Goal: Task Accomplishment & Management: Complete application form

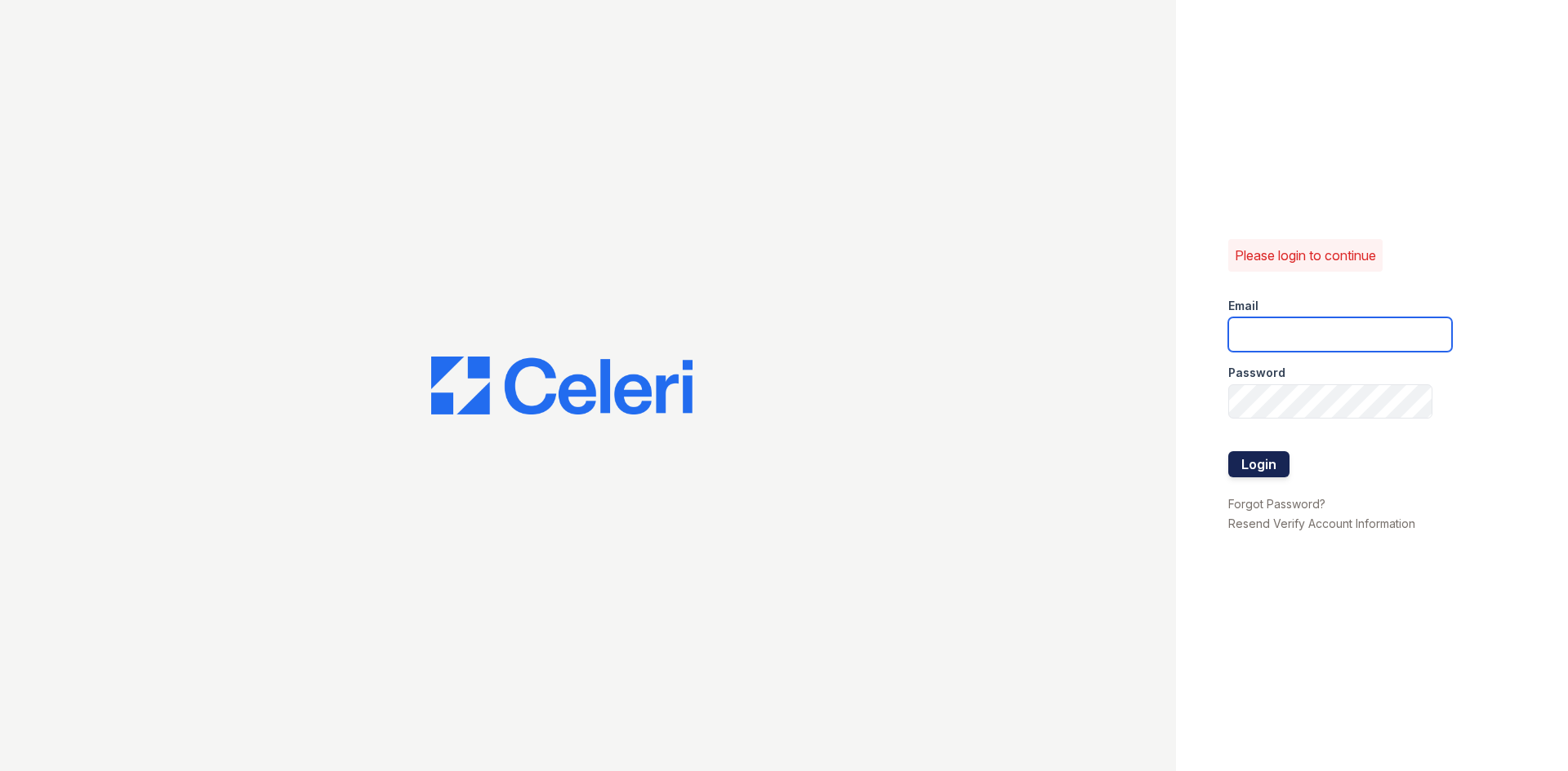
type input "[EMAIL_ADDRESS][DOMAIN_NAME]"
click at [1268, 475] on button "Login" at bounding box center [1259, 464] width 62 height 26
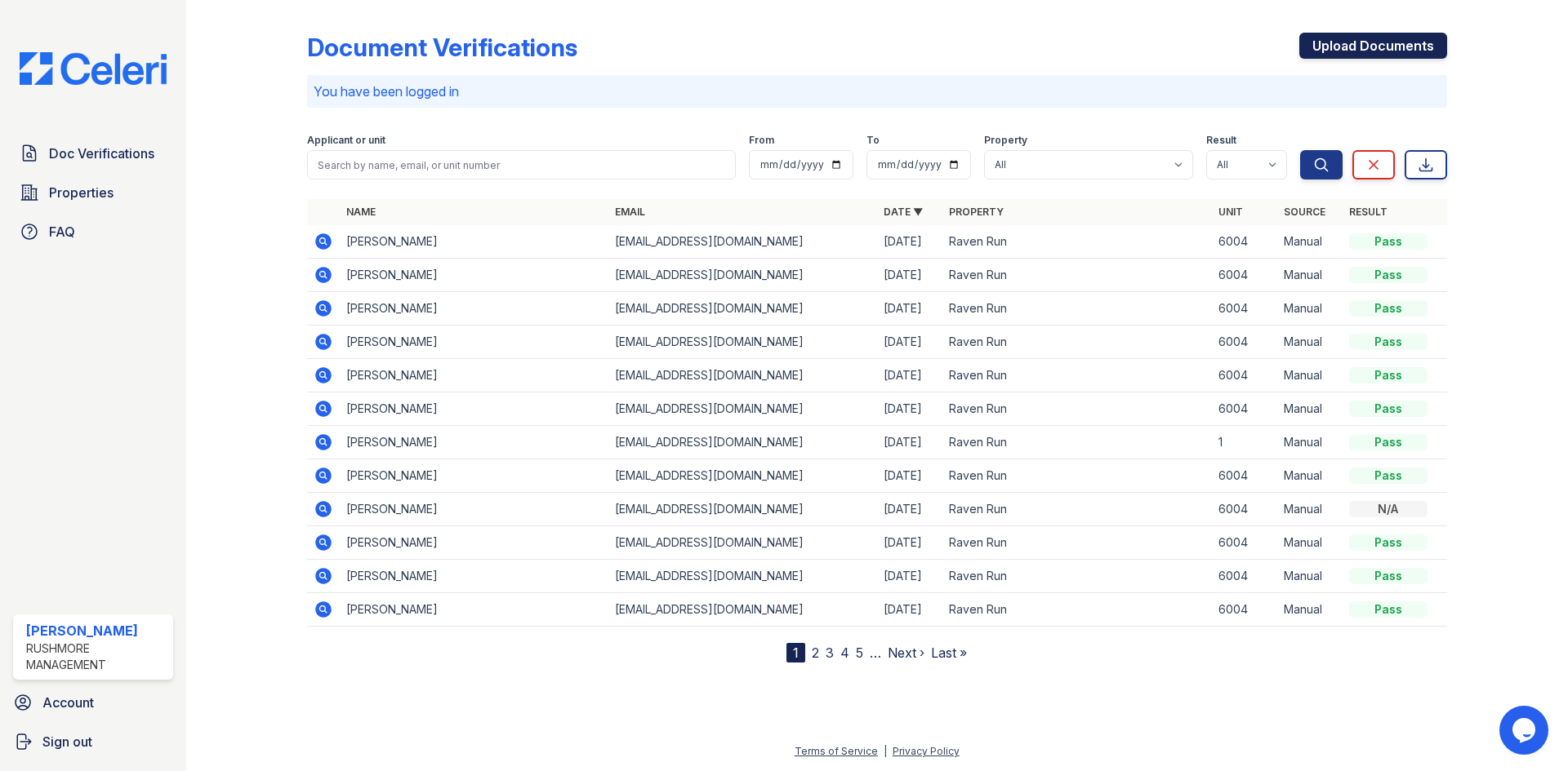
click at [1387, 37] on link "Upload Documents" at bounding box center [1372, 45] width 148 height 26
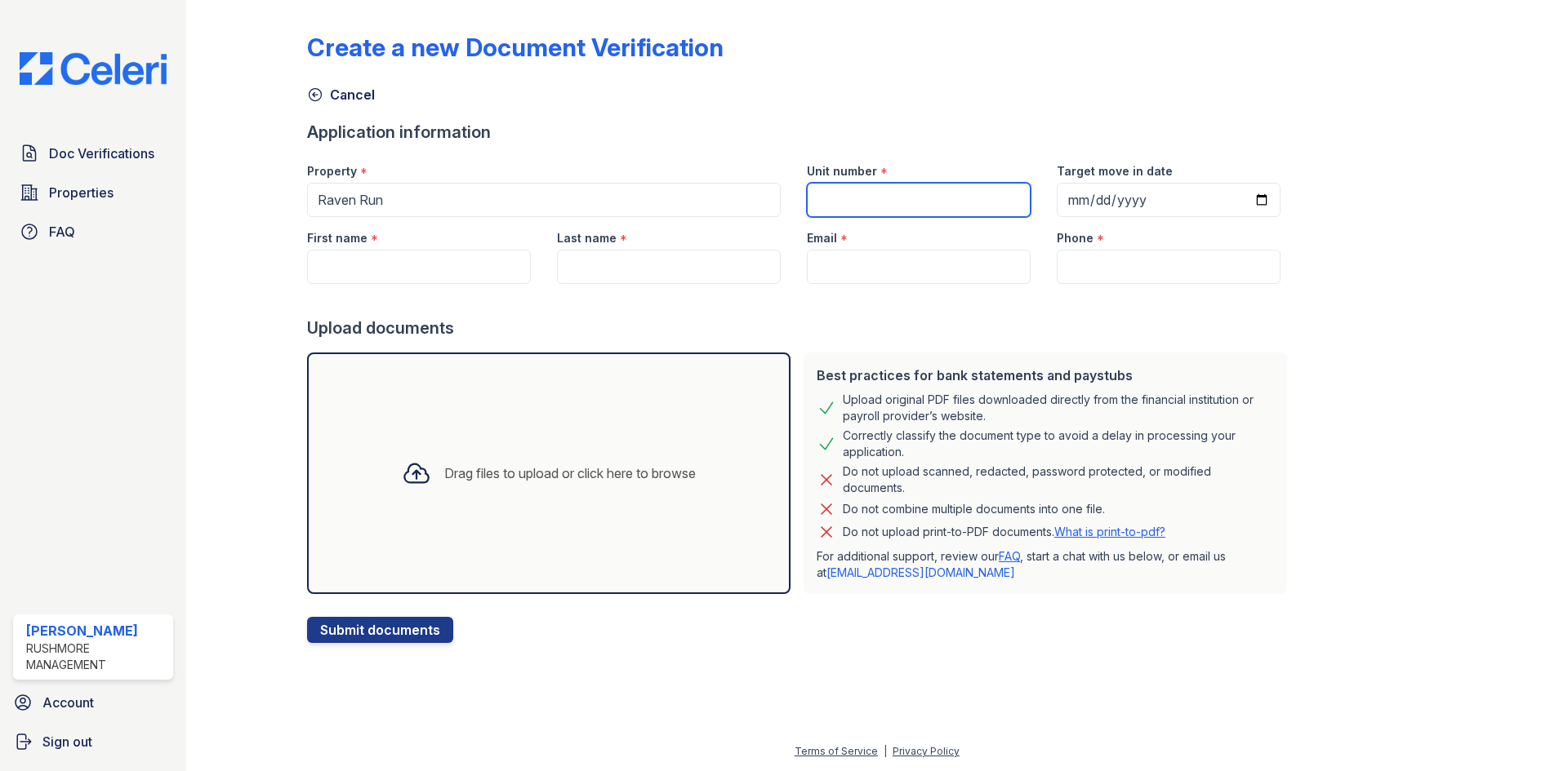
click at [933, 197] on input "Unit number" at bounding box center [918, 200] width 224 height 34
type input "6004"
click at [415, 276] on input "First name" at bounding box center [419, 266] width 224 height 34
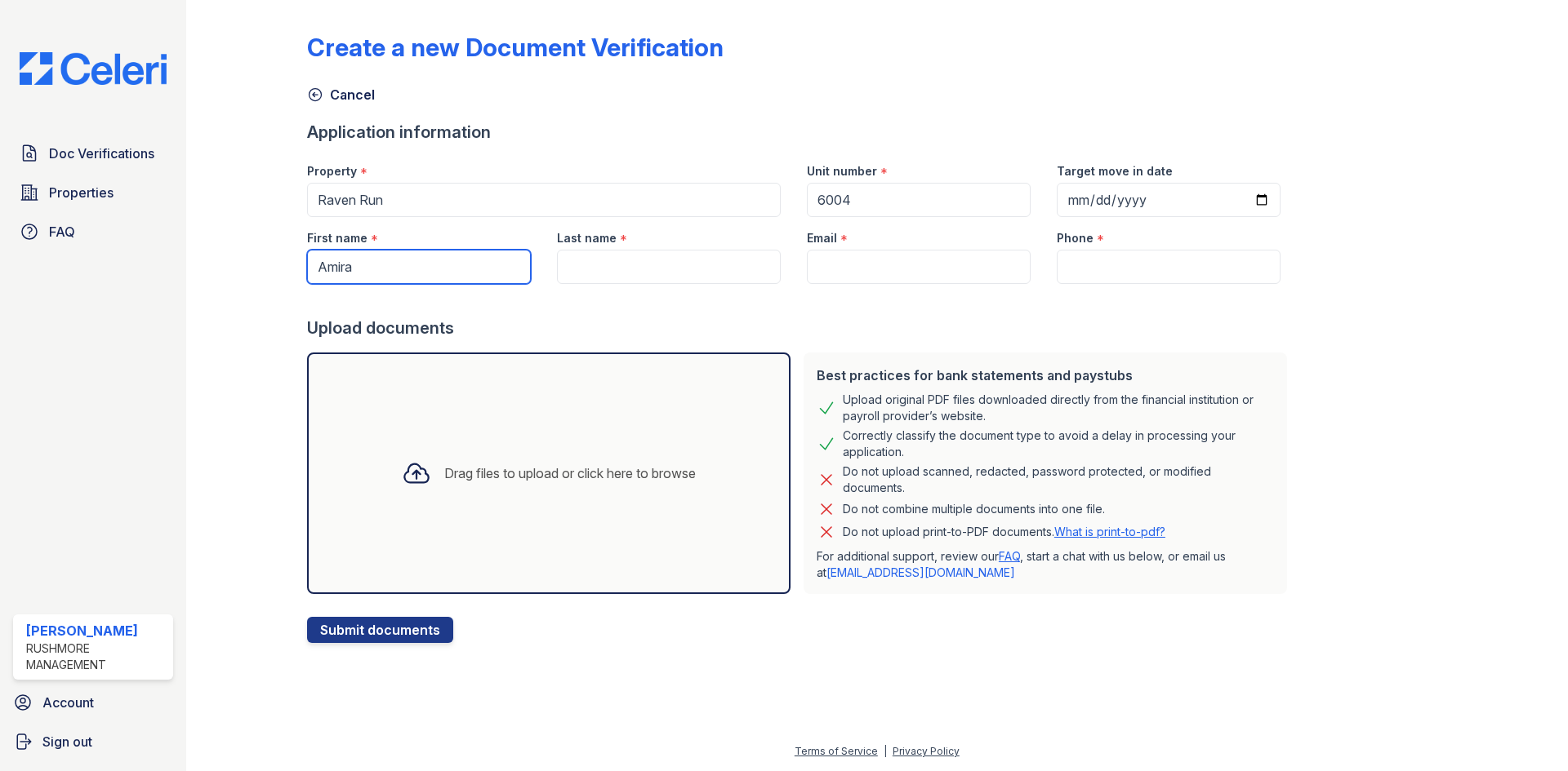
type input "Amira"
click at [605, 260] on input "Last name" at bounding box center [669, 266] width 224 height 34
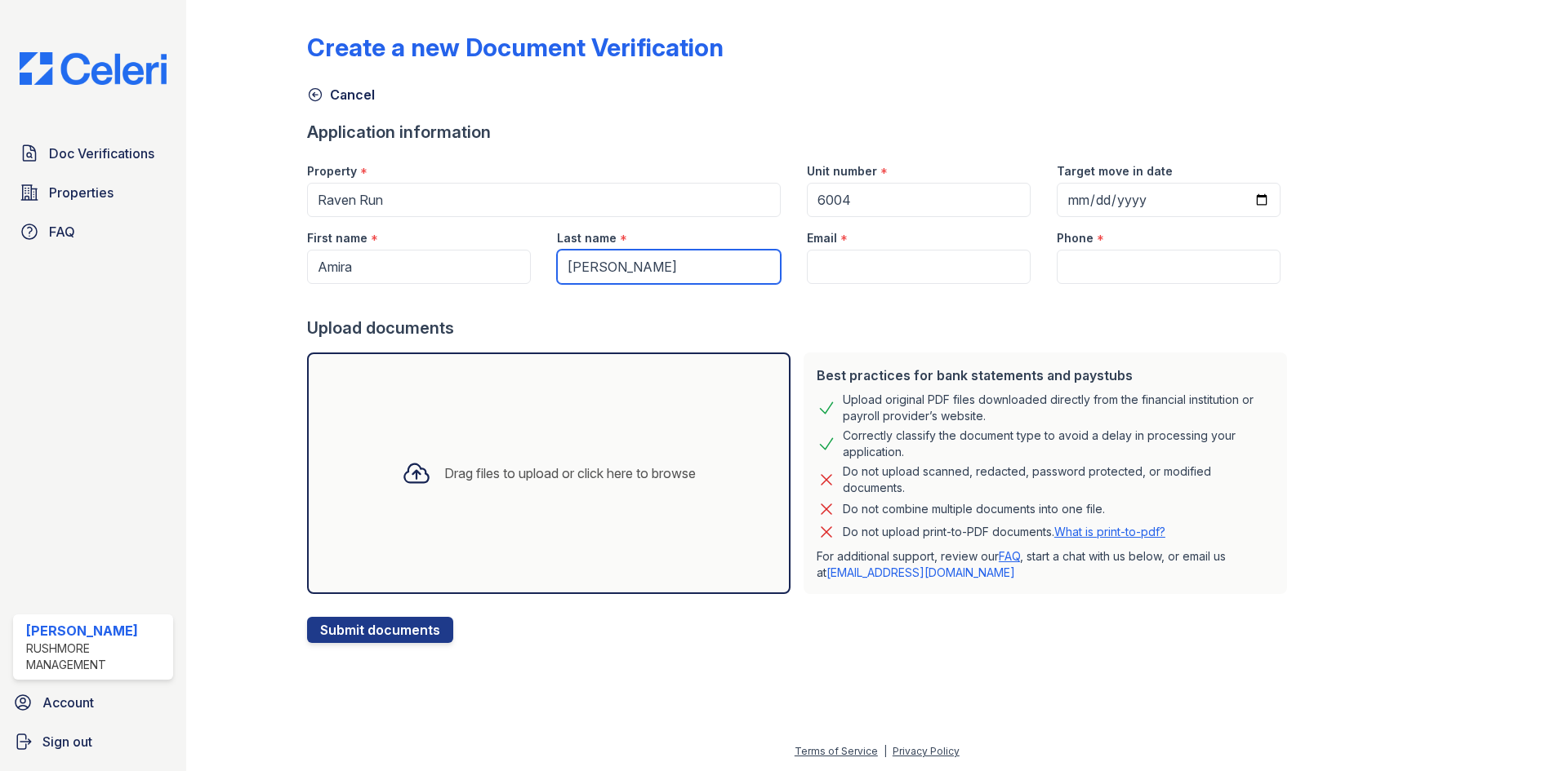
type input "[PERSON_NAME]"
click at [851, 261] on input "Email" at bounding box center [918, 266] width 224 height 34
paste input "[EMAIL_ADDRESS][DOMAIN_NAME]"
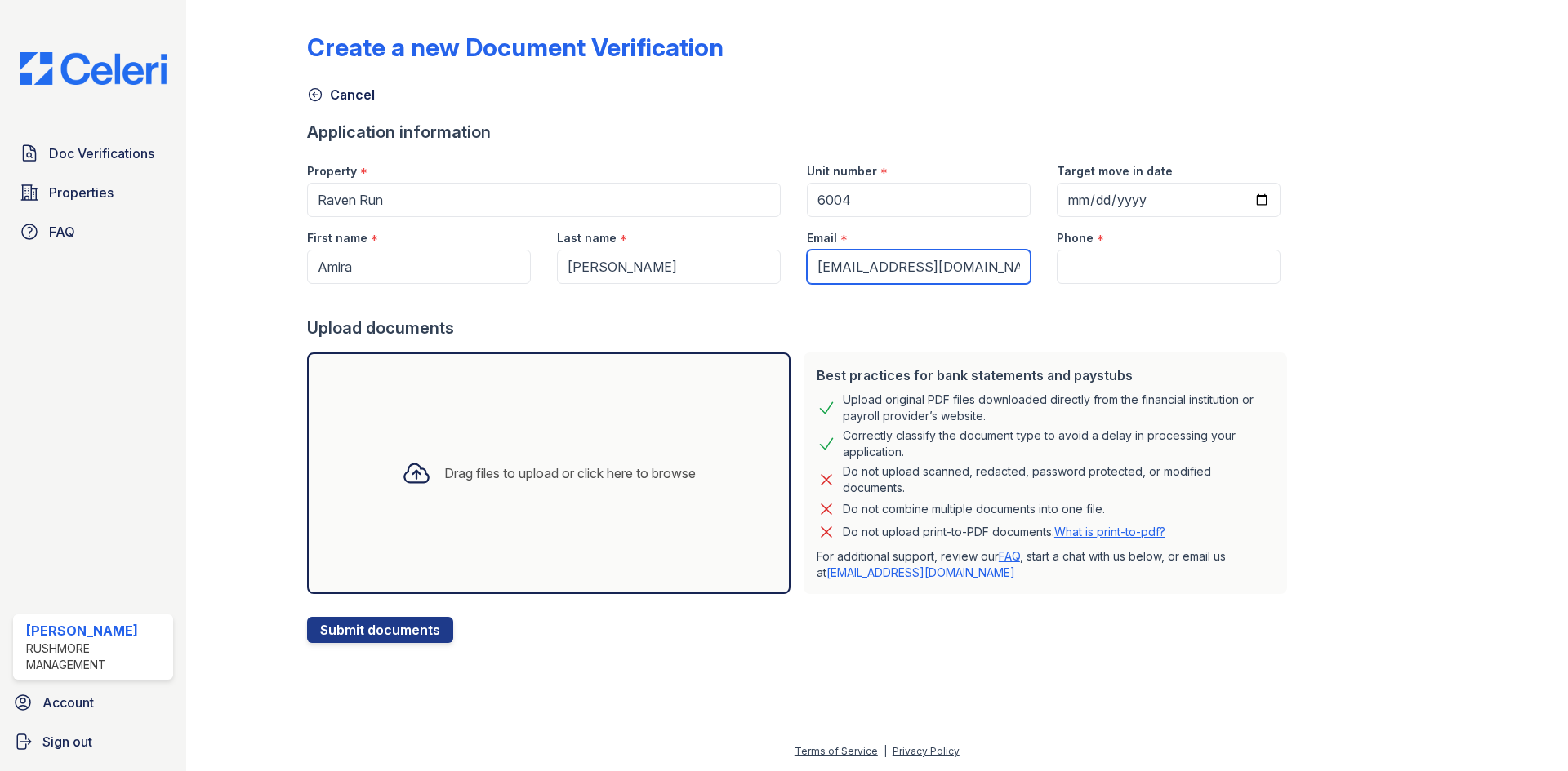
type input "[EMAIL_ADDRESS][DOMAIN_NAME]"
click at [1078, 267] on input "Phone" at bounding box center [1169, 266] width 224 height 34
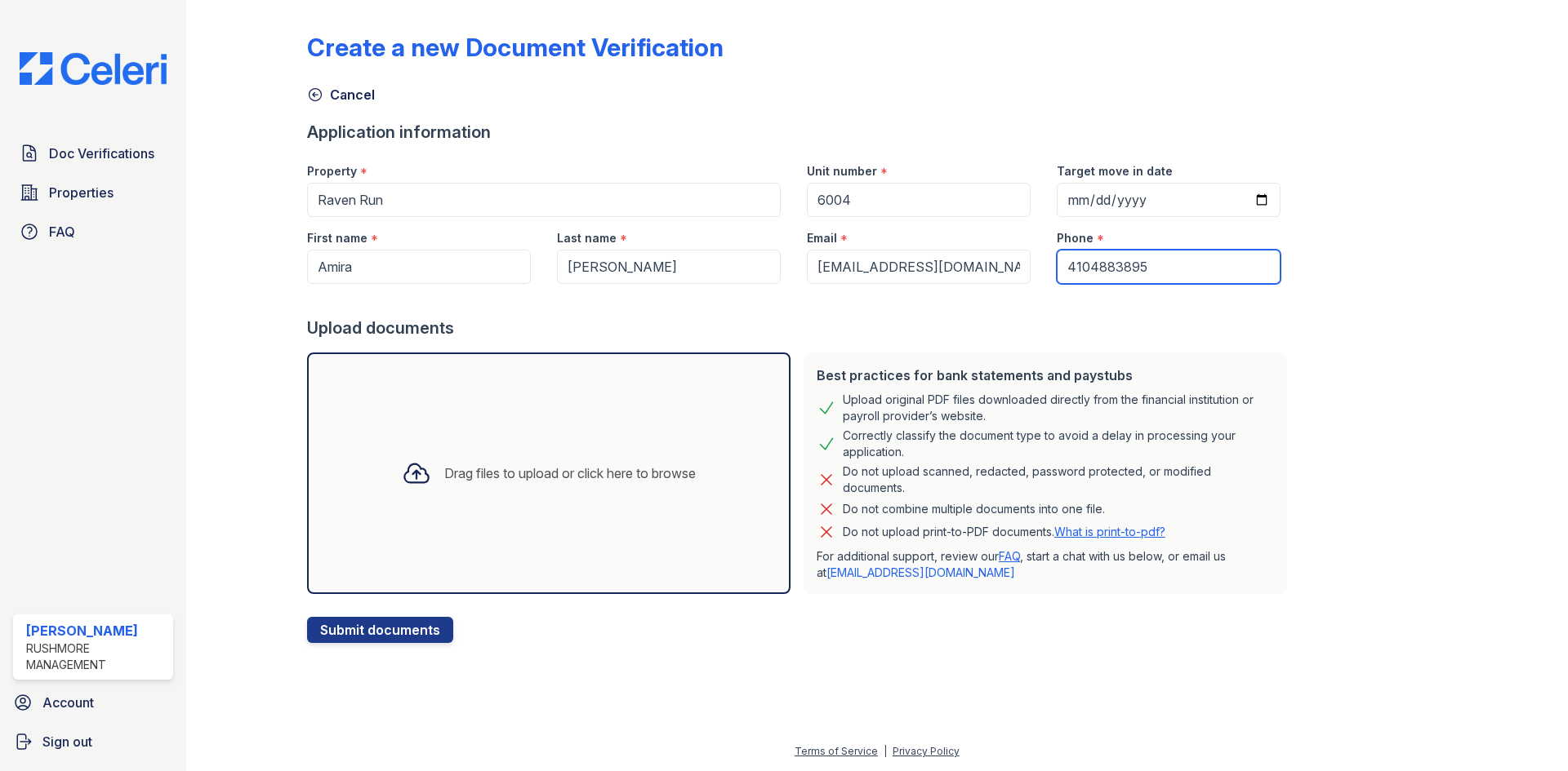
type input "4104883895"
click at [1144, 309] on div at bounding box center [801, 299] width 987 height 32
click at [445, 497] on div "Drag files to upload or click here to browse" at bounding box center [548, 474] width 320 height 56
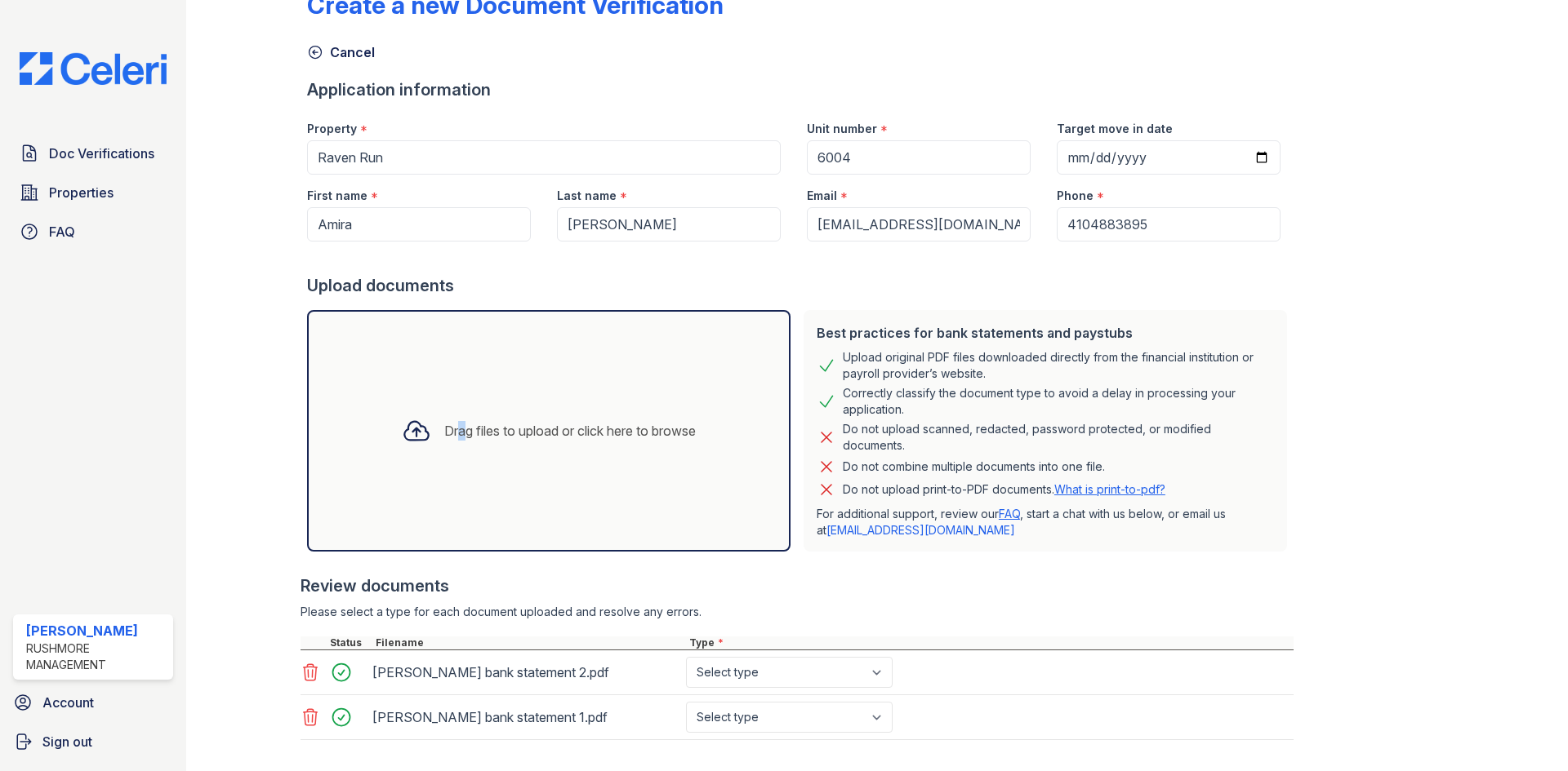
scroll to position [125, 0]
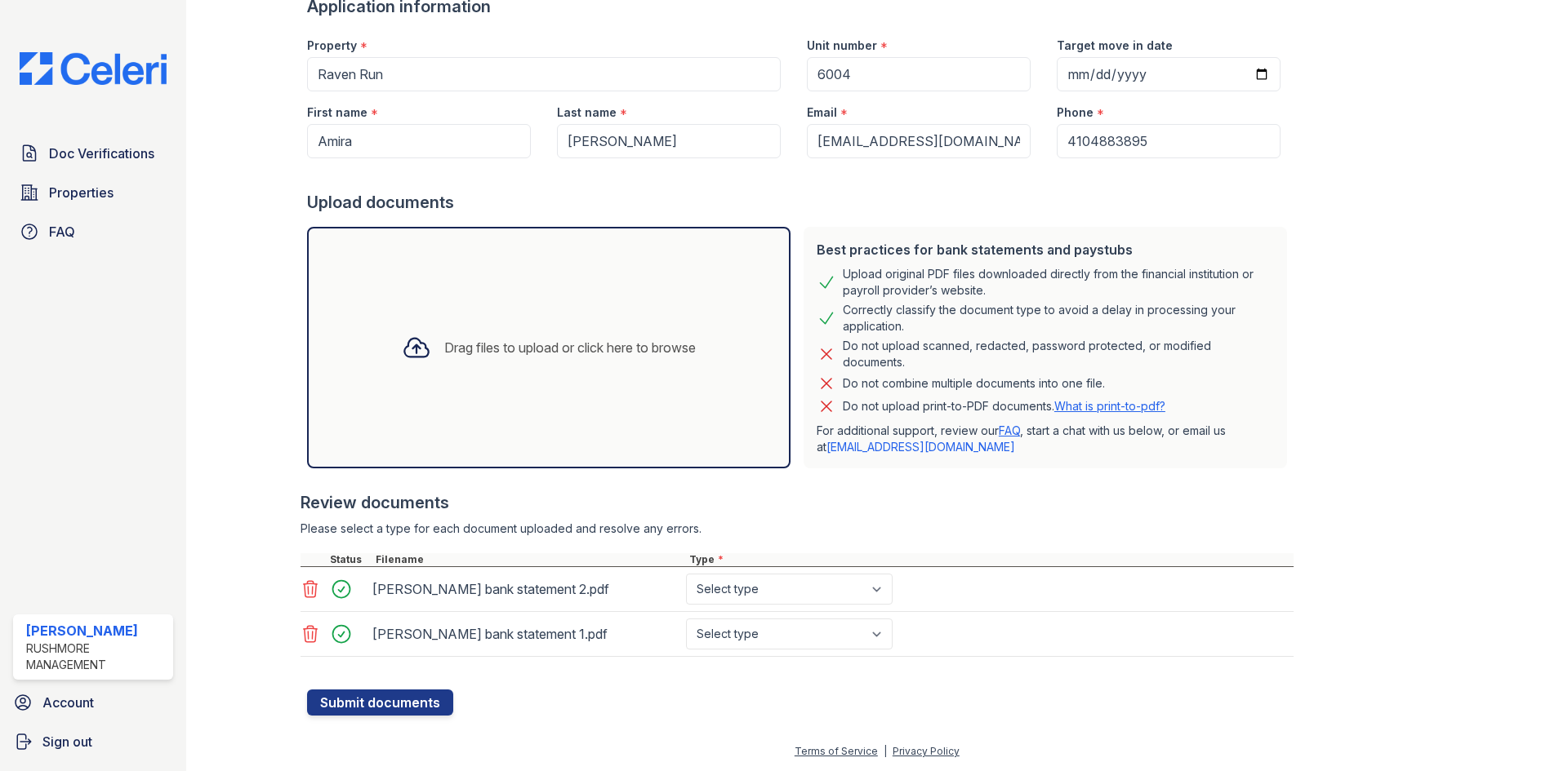
click at [584, 341] on div "Drag files to upload or click here to browse" at bounding box center [570, 347] width 252 height 20
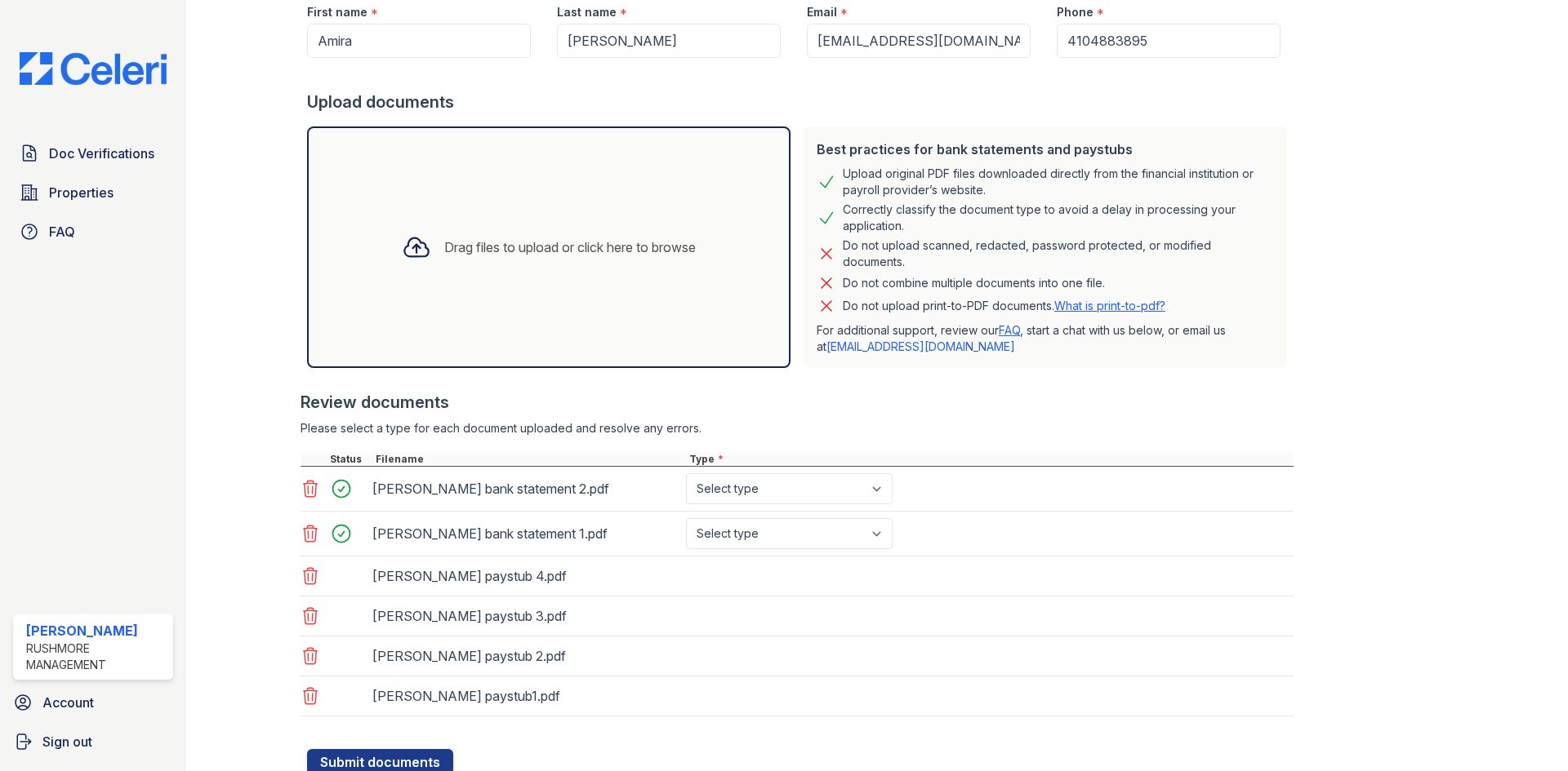
scroll to position [286, 0]
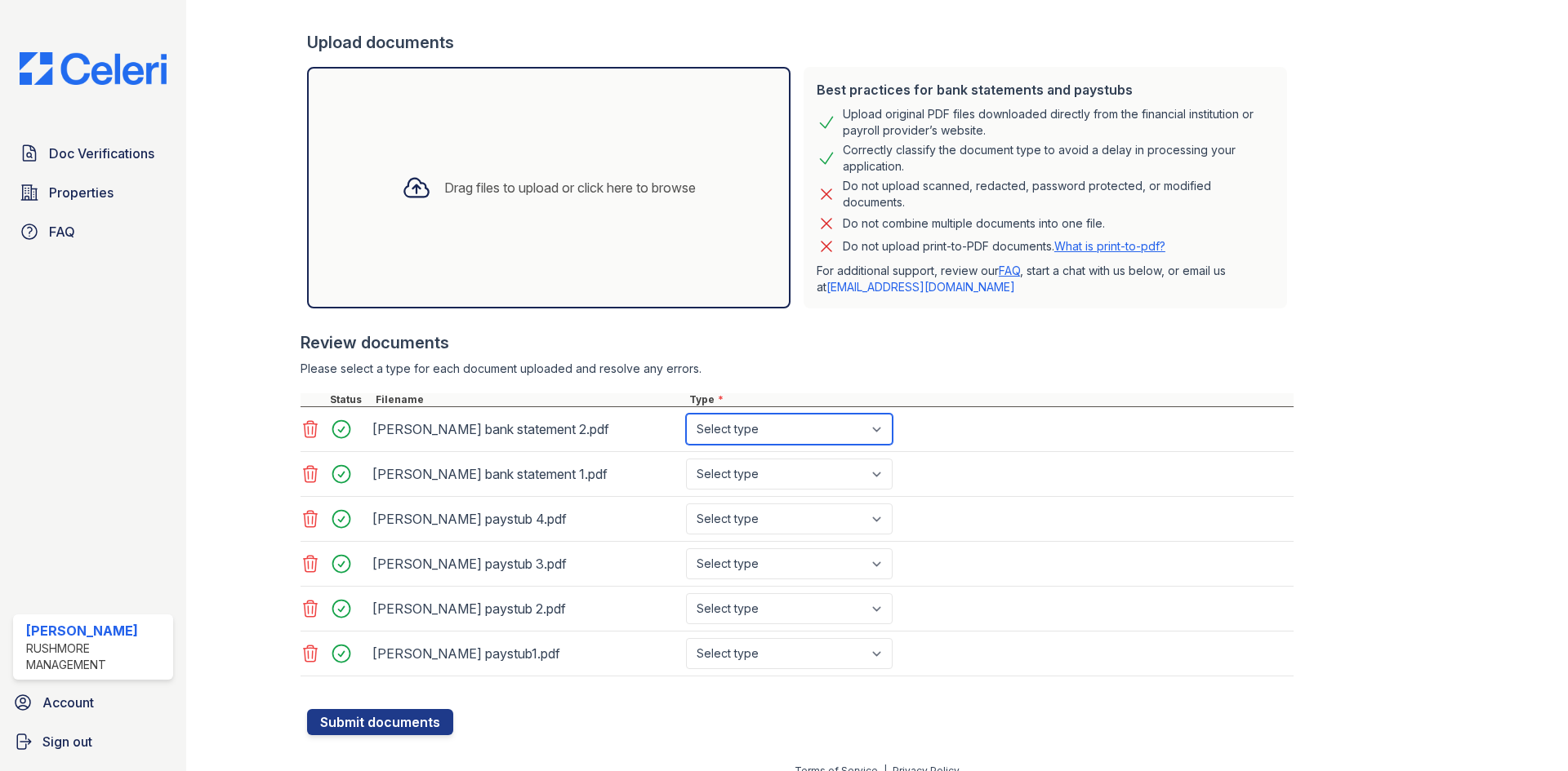
click at [852, 440] on select "Select type Paystub Bank Statement Offer Letter Tax Documents Benefit Award Let…" at bounding box center [789, 430] width 207 height 31
select select "bank_statement"
click at [686, 414] on select "Select type Paystub Bank Statement Offer Letter Tax Documents Benefit Award Let…" at bounding box center [789, 430] width 207 height 31
click at [836, 467] on select "Select type Paystub Bank Statement Offer Letter Tax Documents Benefit Award Let…" at bounding box center [789, 475] width 207 height 31
select select "bank_statement"
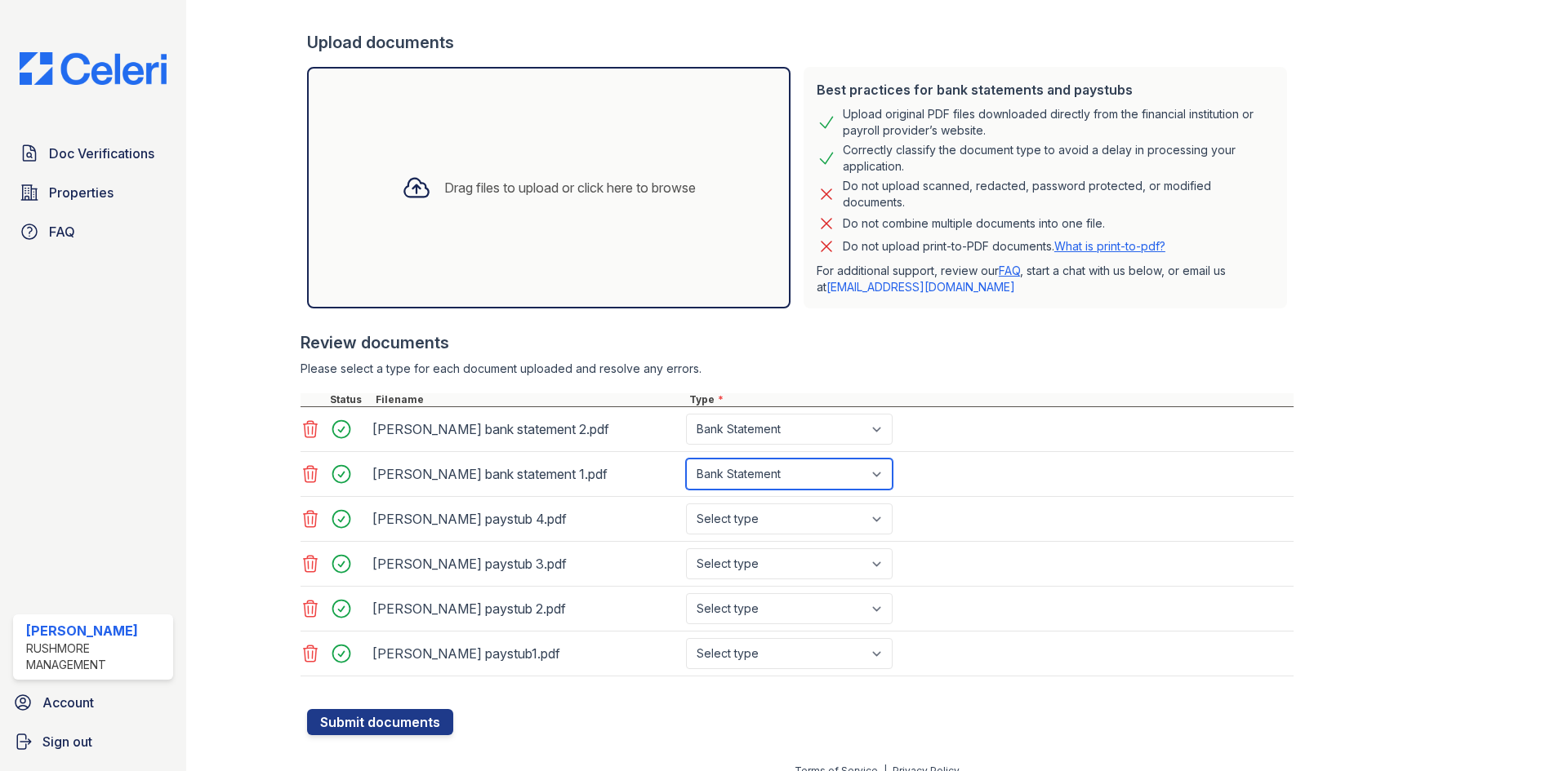
click at [686, 459] on select "Select type Paystub Bank Statement Offer Letter Tax Documents Benefit Award Let…" at bounding box center [789, 475] width 207 height 31
click at [830, 517] on select "Select type Paystub Bank Statement Offer Letter Tax Documents Benefit Award Let…" at bounding box center [789, 520] width 207 height 31
select select "paystub"
click at [686, 504] on select "Select type Paystub Bank Statement Offer Letter Tax Documents Benefit Award Let…" at bounding box center [789, 520] width 207 height 31
click at [799, 579] on select "Select type Paystub Bank Statement Offer Letter Tax Documents Benefit Award Let…" at bounding box center [789, 565] width 207 height 31
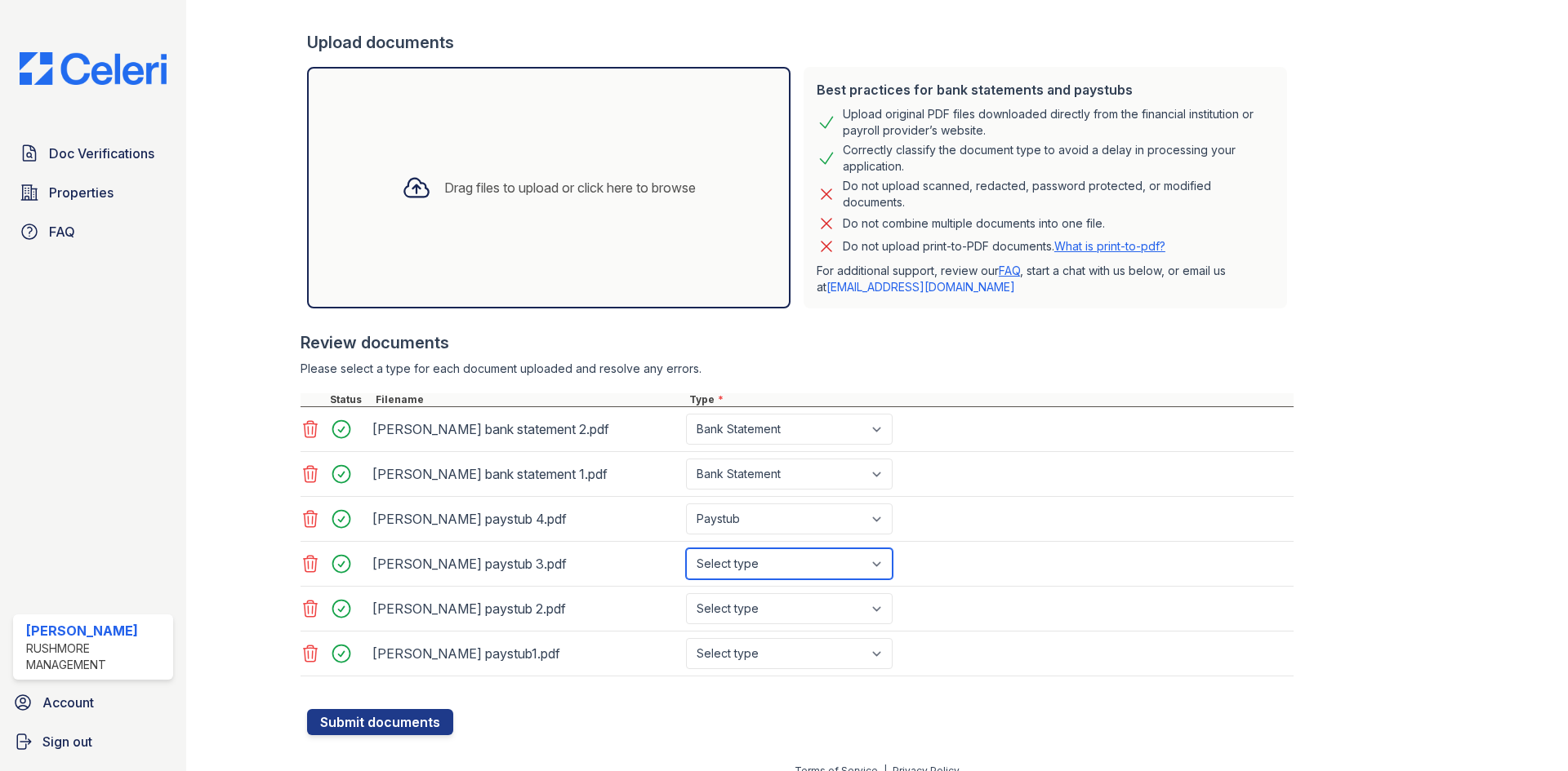
select select "paystub"
click at [686, 549] on select "Select type Paystub Bank Statement Offer Letter Tax Documents Benefit Award Let…" at bounding box center [789, 565] width 207 height 31
click at [784, 607] on select "Select type Paystub Bank Statement Offer Letter Tax Documents Benefit Award Let…" at bounding box center [789, 610] width 207 height 31
select select "paystub"
click at [686, 594] on select "Select type Paystub Bank Statement Offer Letter Tax Documents Benefit Award Let…" at bounding box center [789, 610] width 207 height 31
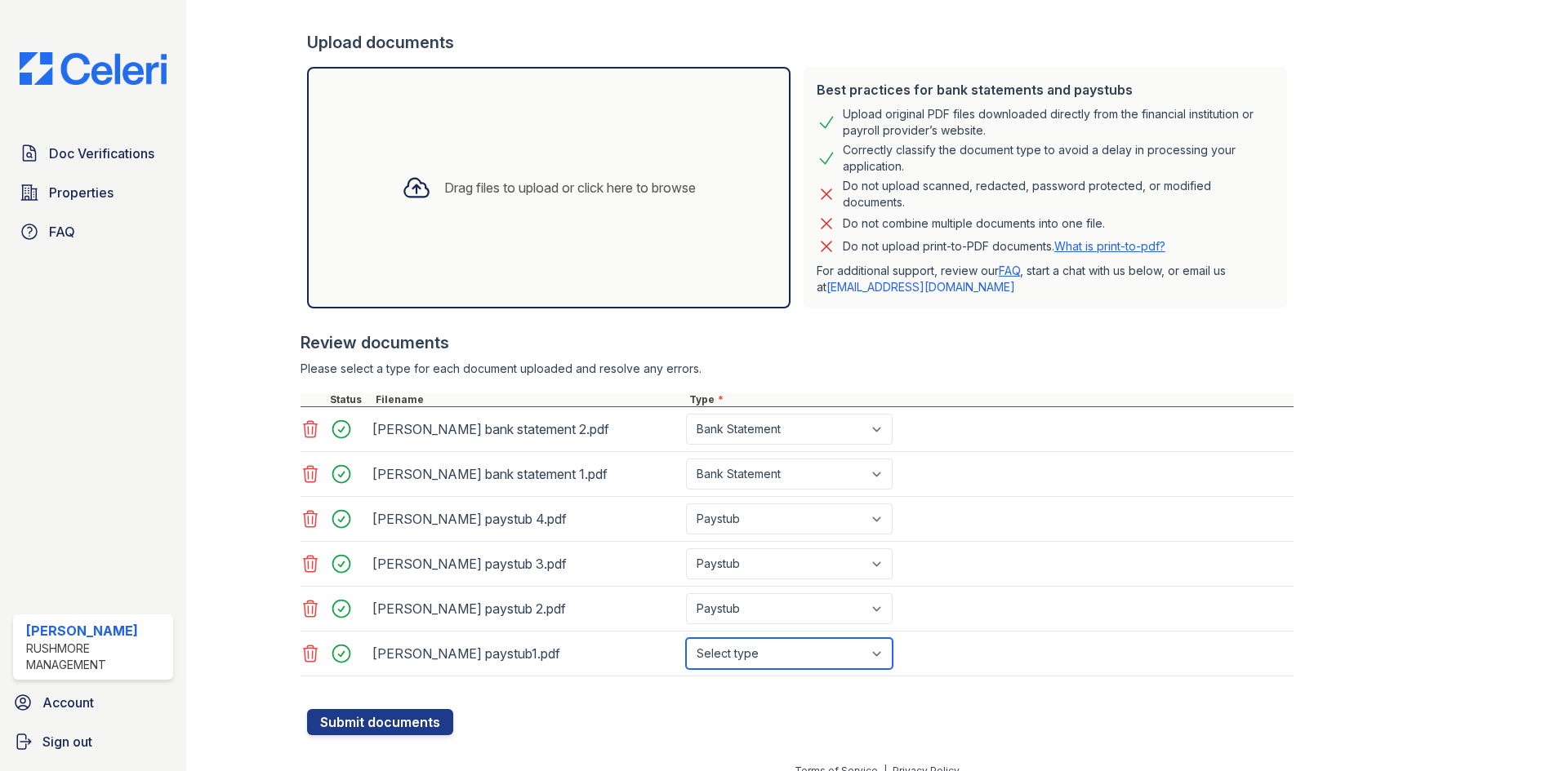
click at [766, 647] on select "Select type Paystub Bank Statement Offer Letter Tax Documents Benefit Award Let…" at bounding box center [789, 654] width 207 height 31
select select "paystub"
click at [686, 638] on select "Select type Paystub Bank Statement Offer Letter Tax Documents Benefit Award Let…" at bounding box center [789, 654] width 207 height 31
click at [398, 714] on button "Submit documents" at bounding box center [380, 722] width 146 height 26
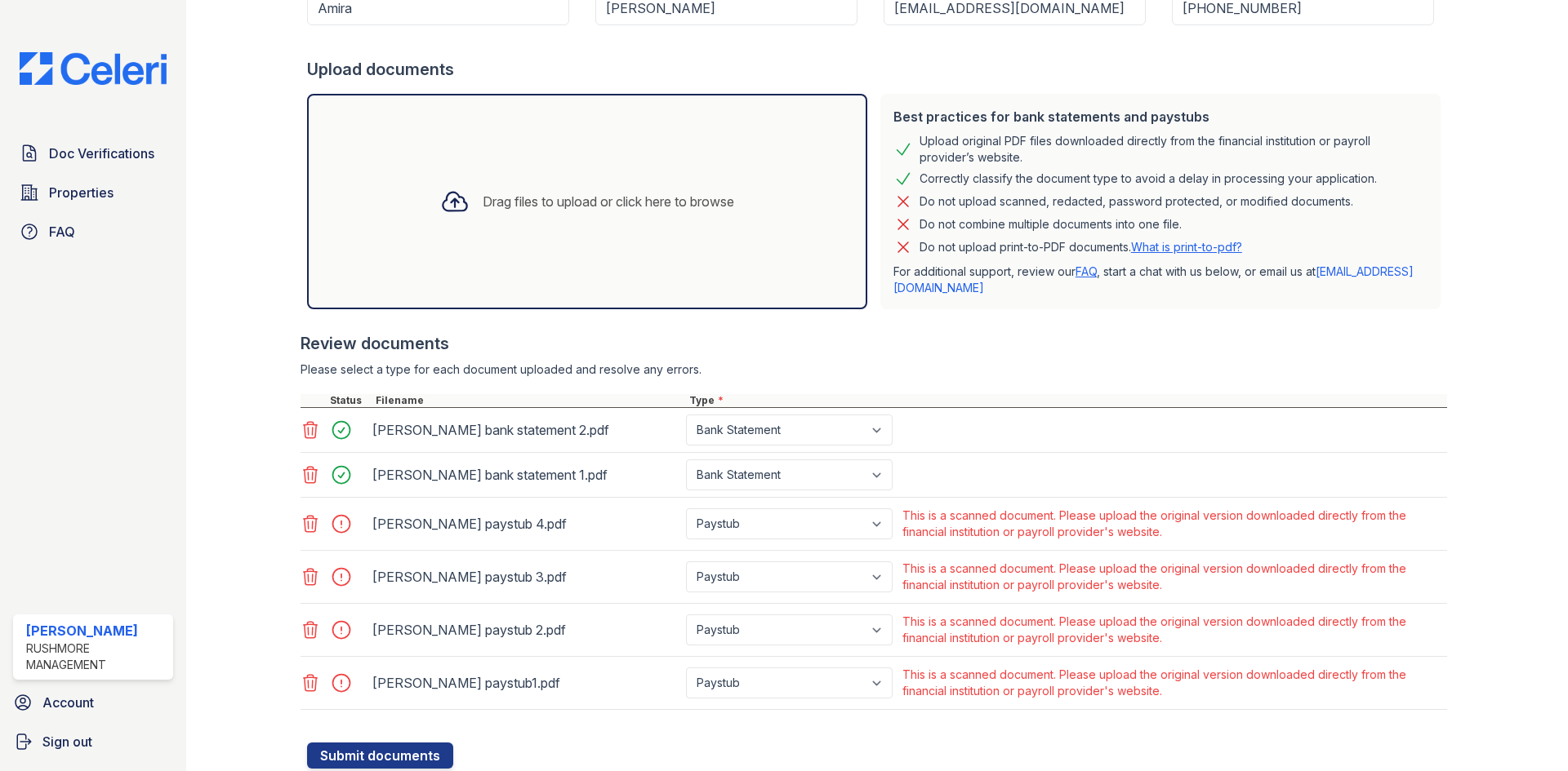
scroll to position [276, 0]
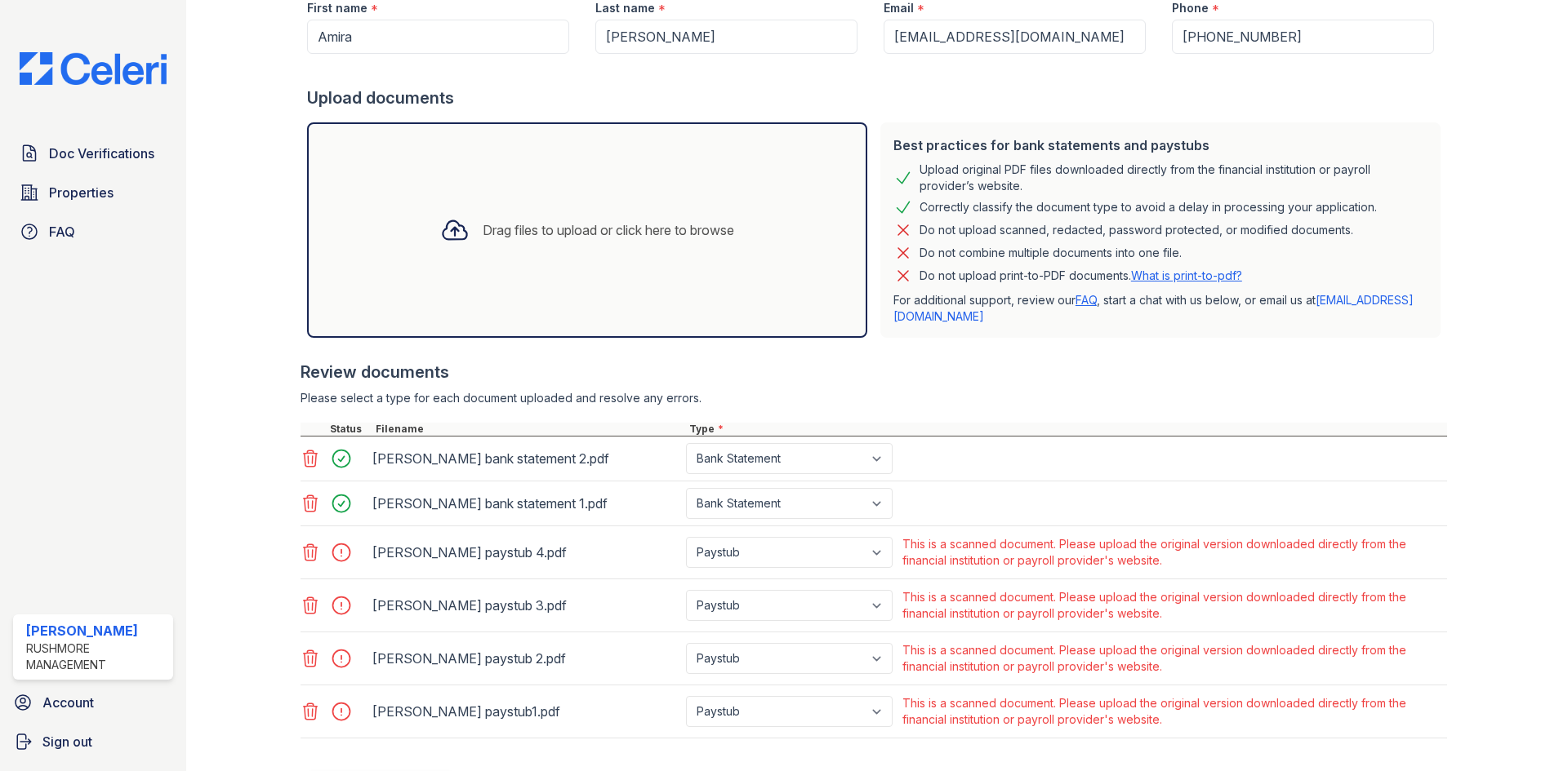
drag, startPoint x: 307, startPoint y: 708, endPoint x: 311, endPoint y: 693, distance: 15.5
click at [307, 708] on icon at bounding box center [310, 712] width 20 height 20
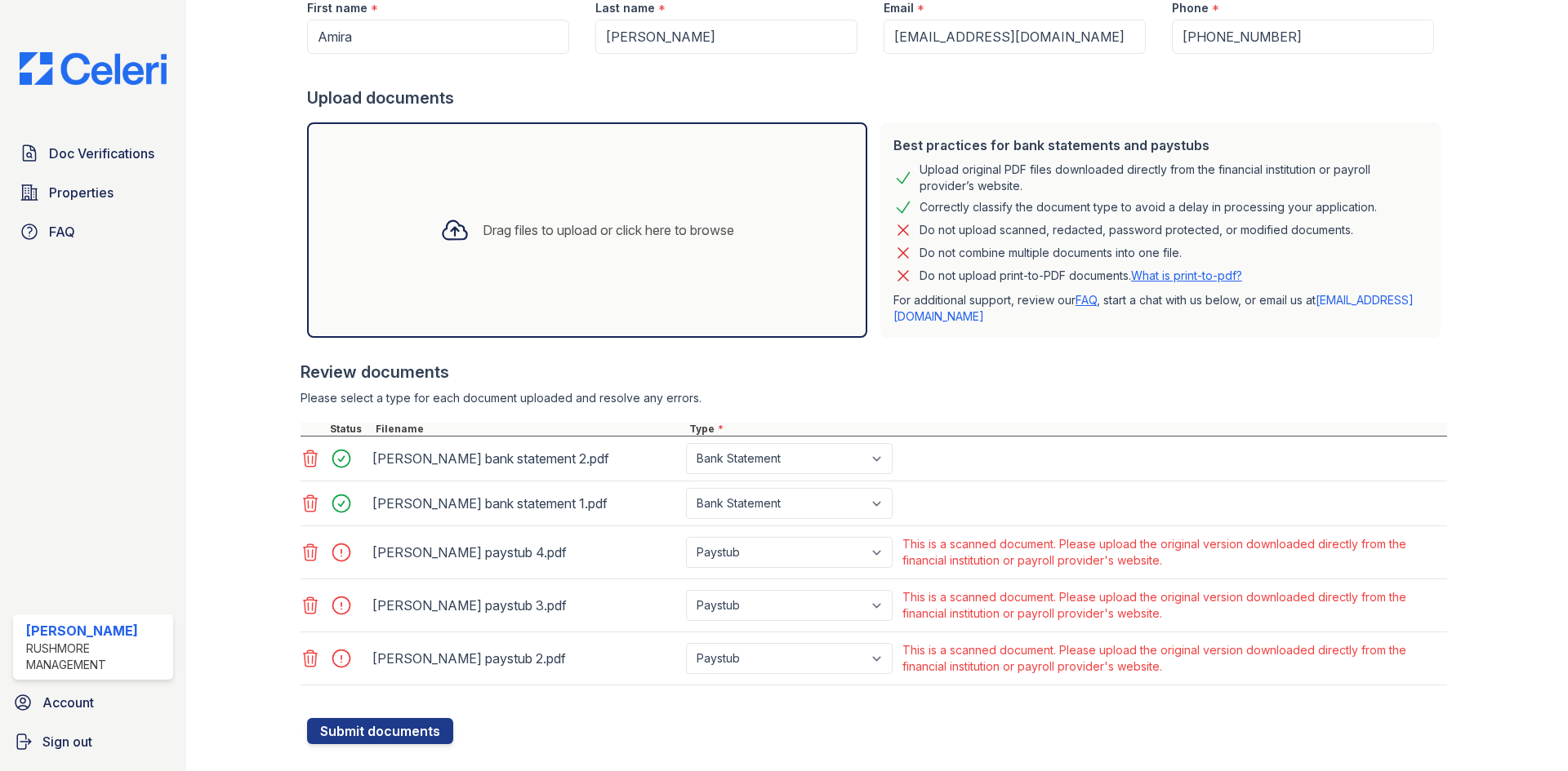
click at [307, 647] on div at bounding box center [335, 658] width 69 height 39
click at [298, 650] on div at bounding box center [259, 238] width 95 height 1014
click at [313, 660] on icon at bounding box center [310, 658] width 20 height 20
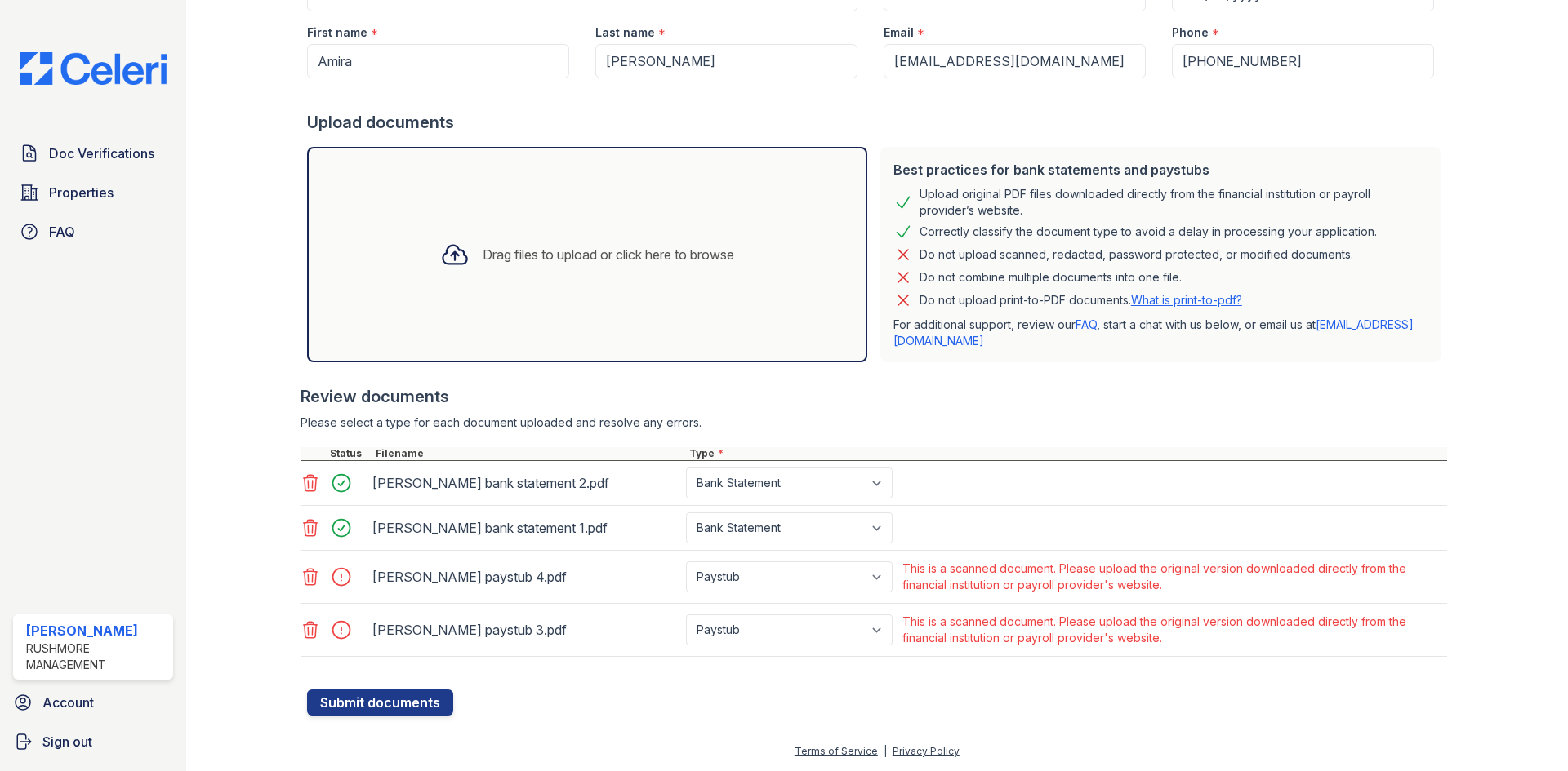
click at [309, 629] on icon at bounding box center [310, 630] width 20 height 20
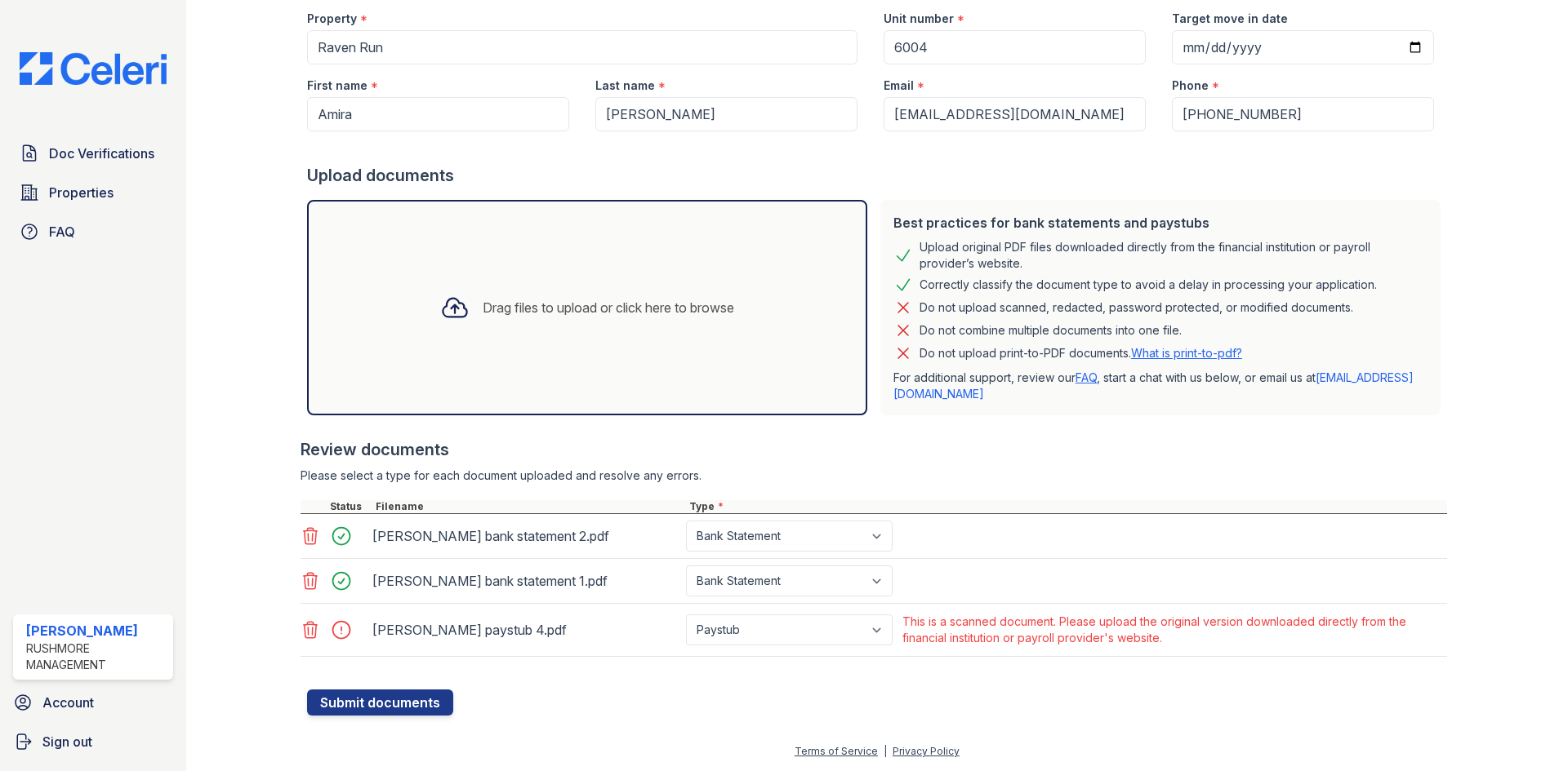
click at [305, 636] on icon at bounding box center [310, 630] width 20 height 20
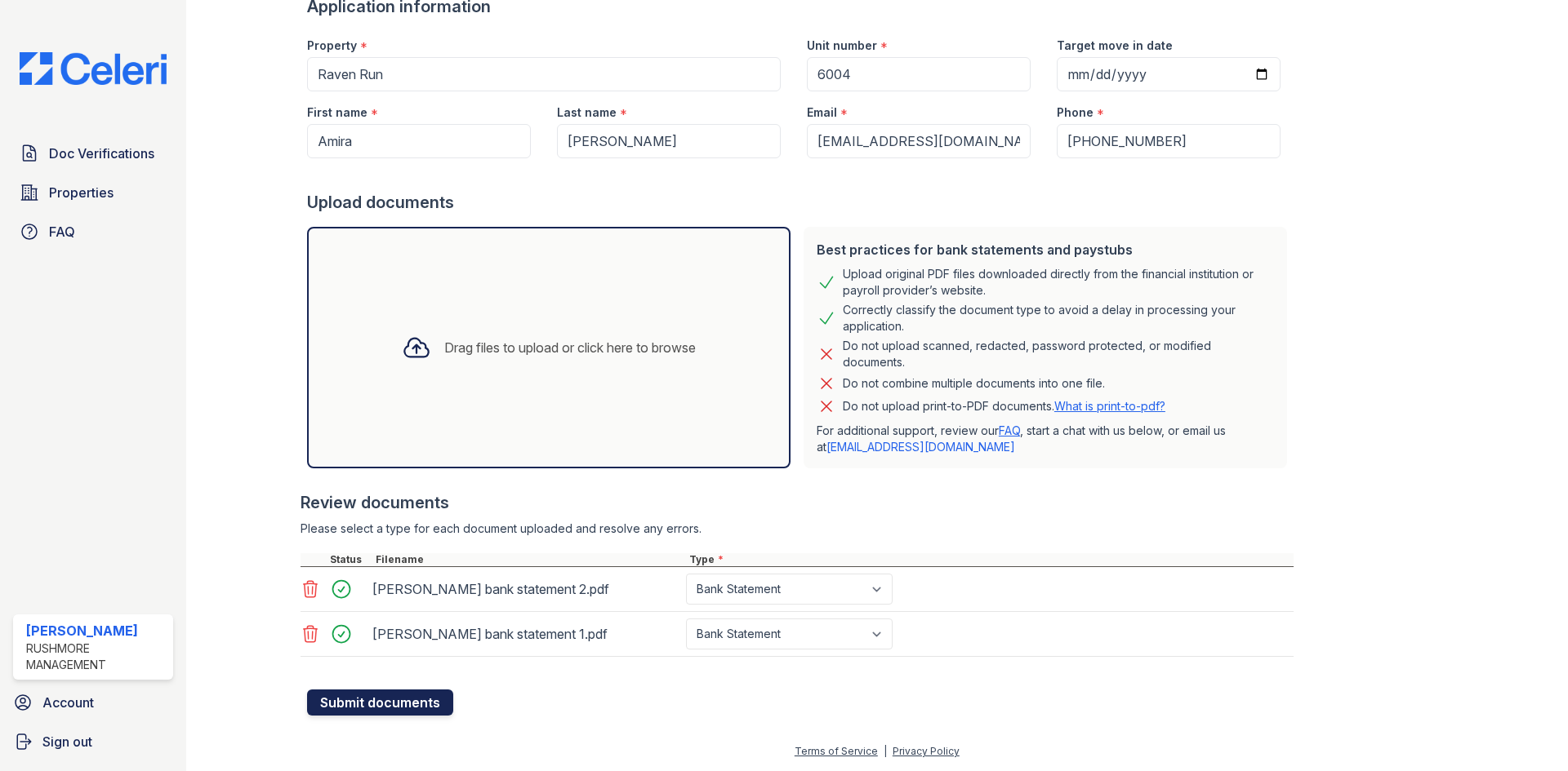
click at [397, 699] on button "Submit documents" at bounding box center [380, 703] width 146 height 26
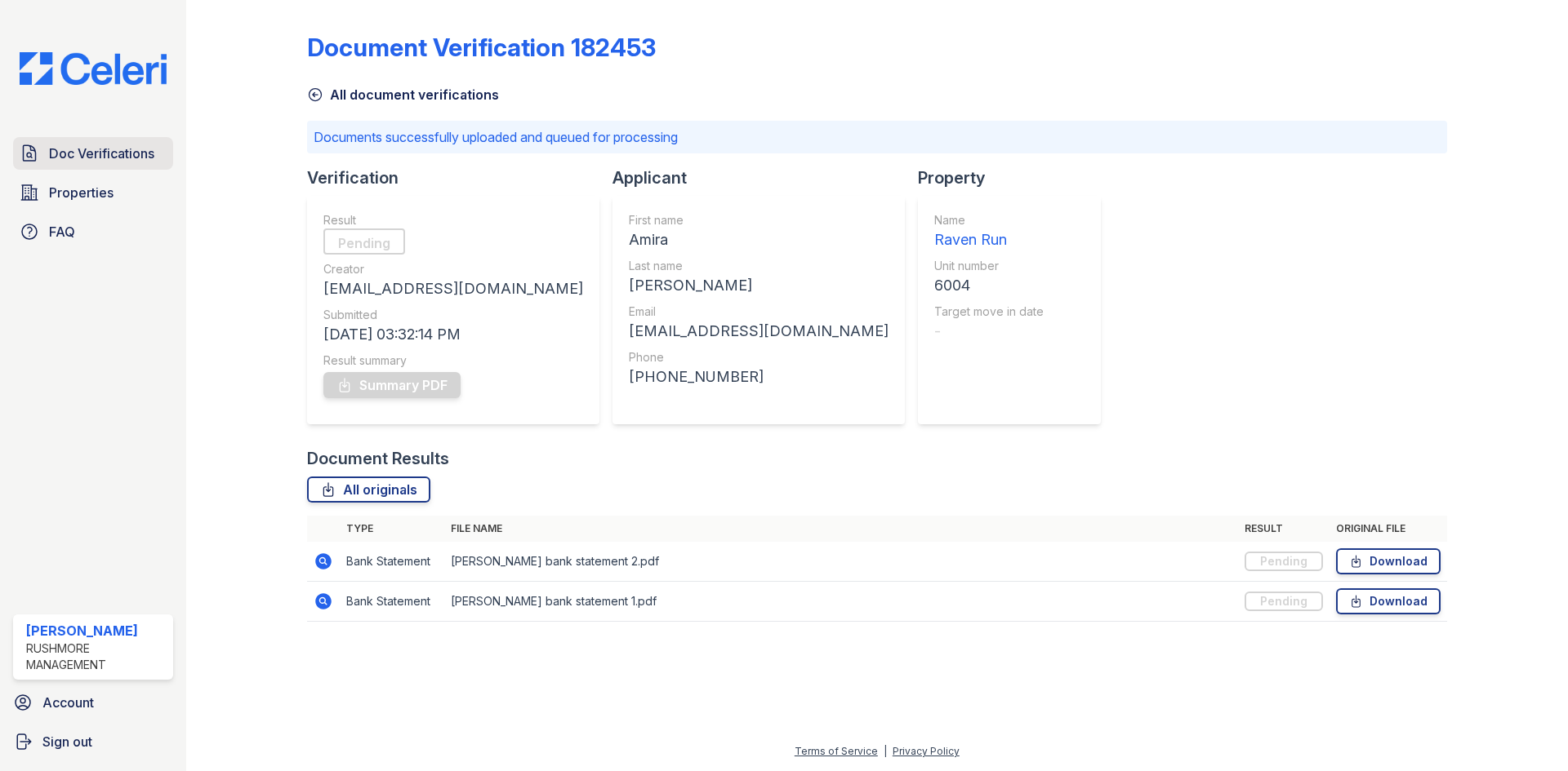
click at [109, 162] on span "Doc Verifications" at bounding box center [102, 154] width 106 height 20
